Goal: Communication & Community: Ask a question

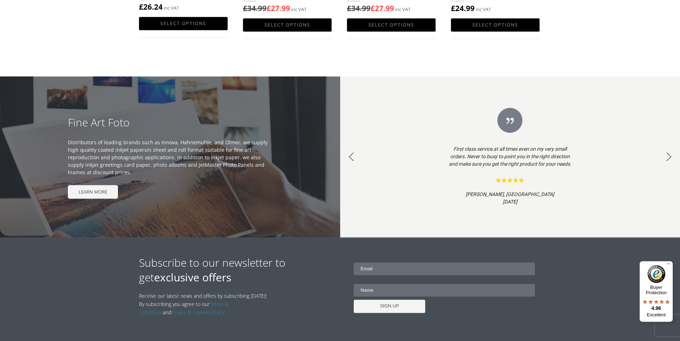
scroll to position [717, 0]
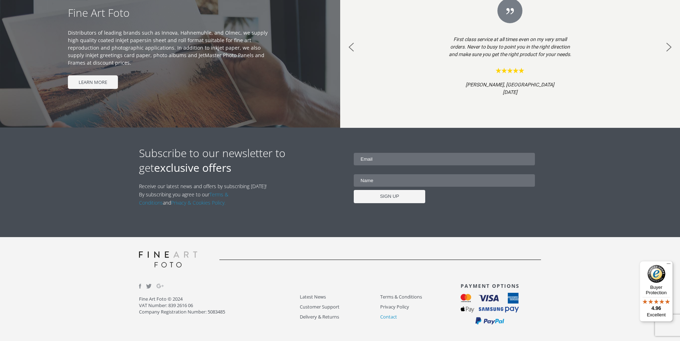
click at [384, 318] on link "Contact" at bounding box center [420, 317] width 80 height 8
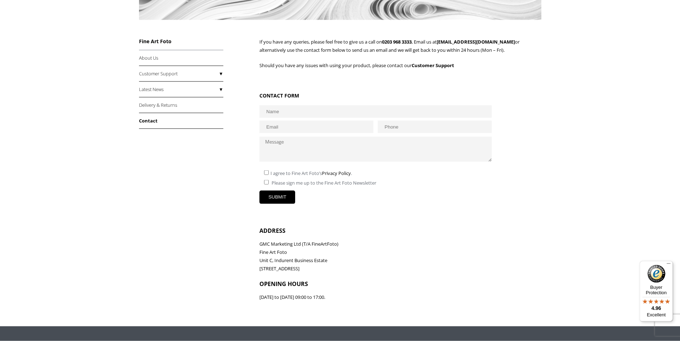
scroll to position [122, 0]
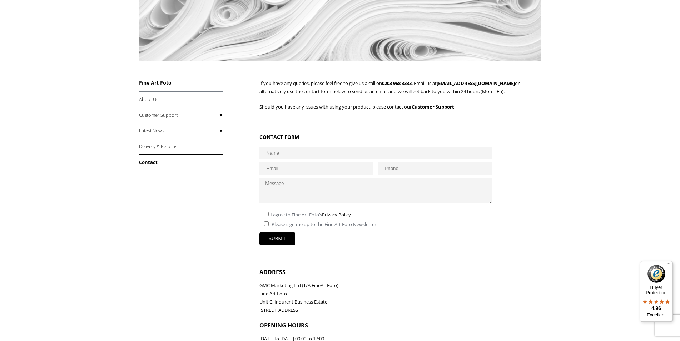
click at [288, 157] on input "text" at bounding box center [376, 153] width 232 height 13
click at [289, 157] on input "text" at bounding box center [376, 153] width 232 height 13
type input "Hazel Scott"
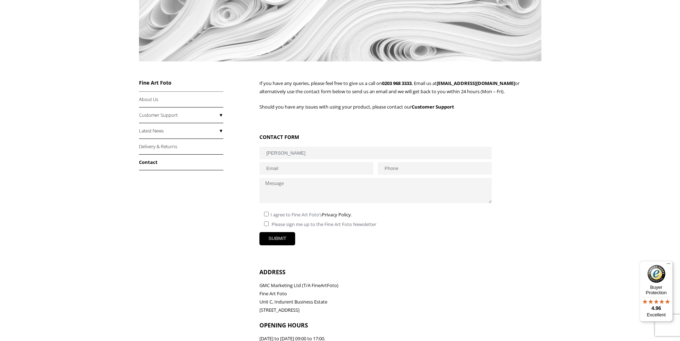
click at [289, 172] on input "email" at bounding box center [317, 168] width 114 height 13
type input "team@clippingsolution.com"
click at [382, 169] on input "text" at bounding box center [435, 168] width 114 height 13
click at [384, 173] on input "text" at bounding box center [435, 168] width 114 height 13
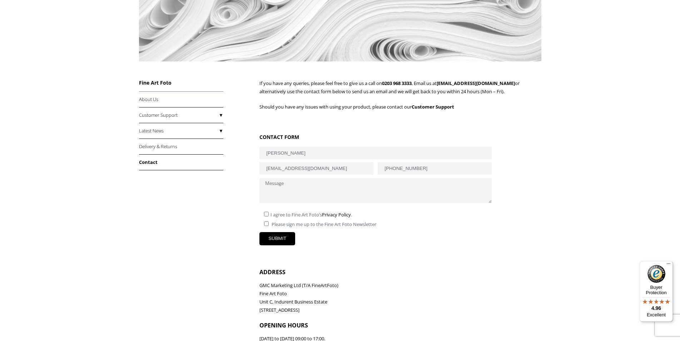
type input "+1(540)605-0883"
click at [363, 191] on textarea at bounding box center [376, 190] width 232 height 25
click at [360, 193] on textarea at bounding box center [376, 190] width 232 height 25
paste textarea "Professional Photo Editing Services for Your Business Hello There, I hope you’r…"
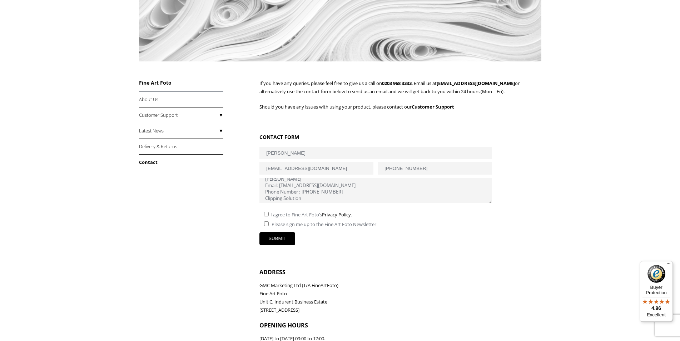
type textarea "Professional Photo Editing Services for Your Business Hello There, I hope you’r…"
click at [266, 213] on input"] "checkbox" at bounding box center [266, 214] width 5 height 5
checkbox input"] "true"
click at [276, 241] on input "SUBMIT" at bounding box center [278, 238] width 36 height 13
click at [267, 225] on input"] "checkbox" at bounding box center [266, 224] width 5 height 5
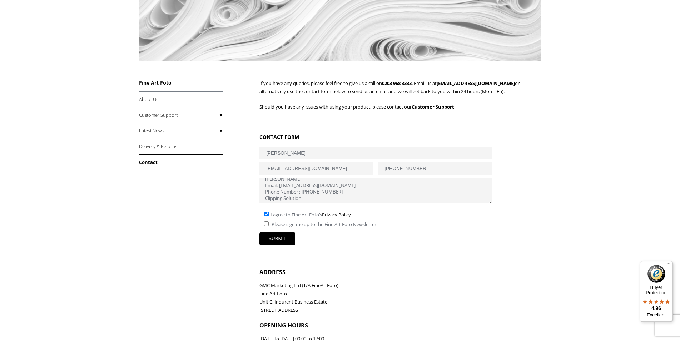
checkbox input"] "true"
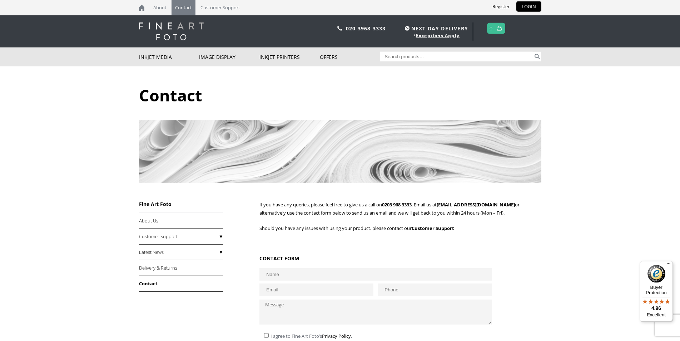
scroll to position [122, 0]
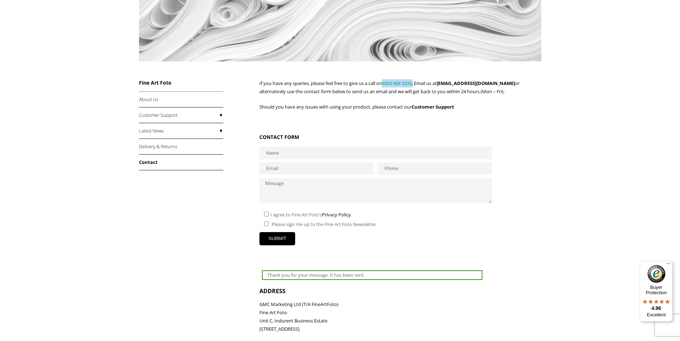
drag, startPoint x: 420, startPoint y: 82, endPoint x: 388, endPoint y: 82, distance: 32.2
click at [388, 82] on p "If you have any queries, please feel free to give us a call on 0203 968 3333 , …" at bounding box center [401, 87] width 282 height 16
copy p "0203 968 3333 ,"
drag, startPoint x: 502, startPoint y: 82, endPoint x: 447, endPoint y: 82, distance: 55.1
click at [447, 82] on p "If you have any queries, please feel free to give us a call on 0203 968 3333 , …" at bounding box center [401, 87] width 282 height 16
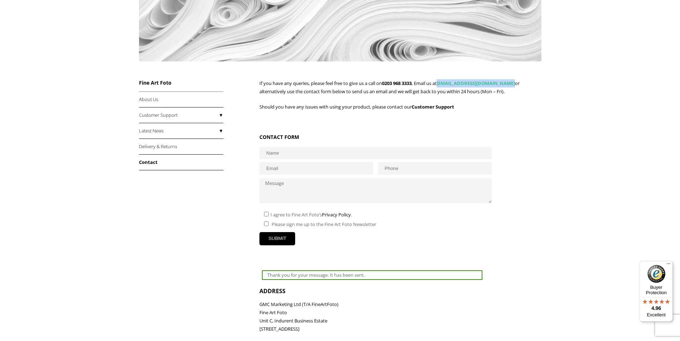
copy link "sales@fineartfoto.co.uk"
